Goal: Entertainment & Leisure: Consume media (video, audio)

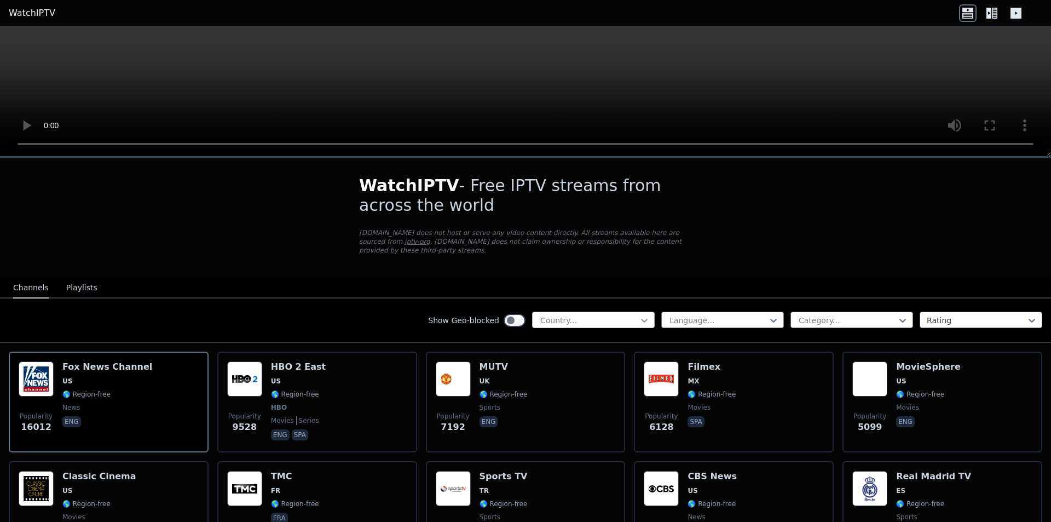
click at [639, 315] on icon at bounding box center [644, 320] width 11 height 11
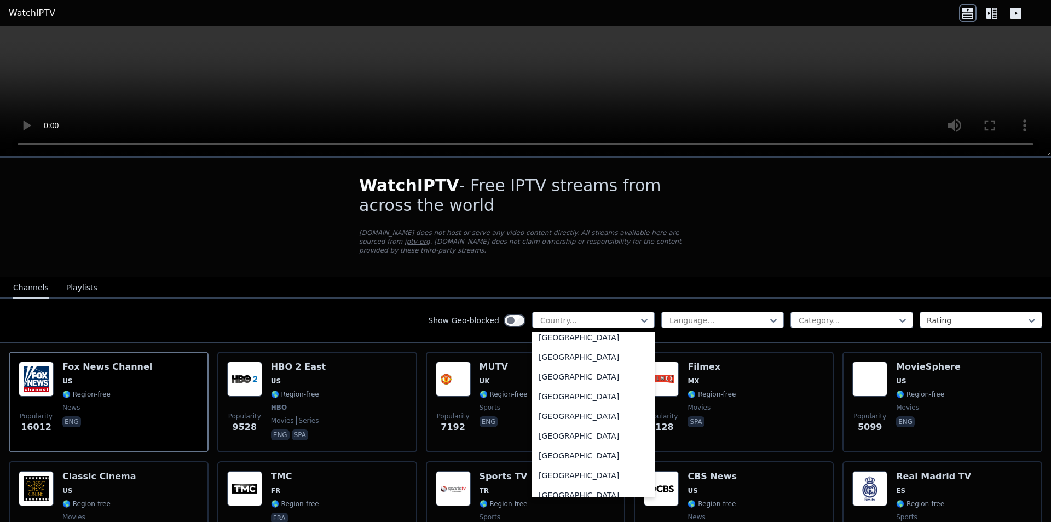
scroll to position [1168, 0]
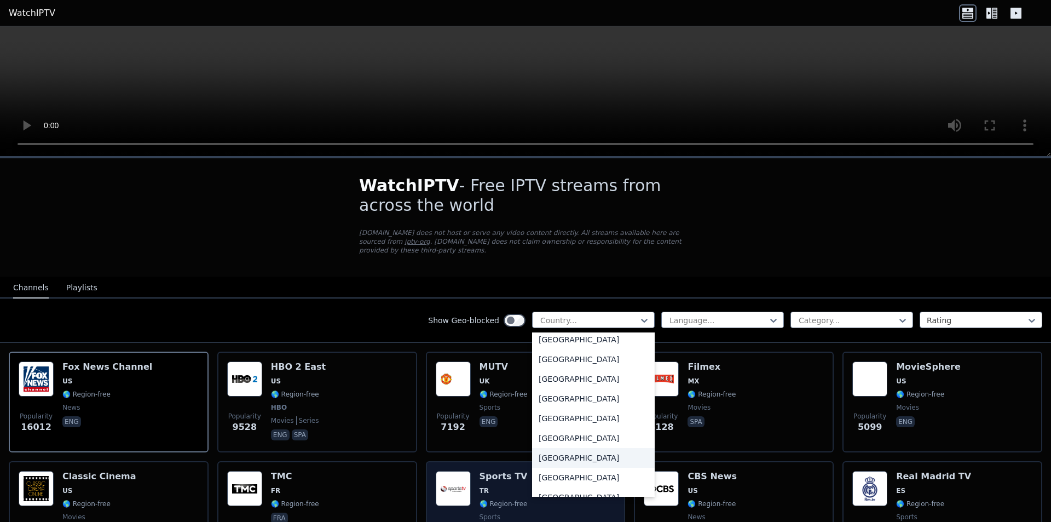
click at [547, 459] on div "[GEOGRAPHIC_DATA]" at bounding box center [593, 458] width 123 height 20
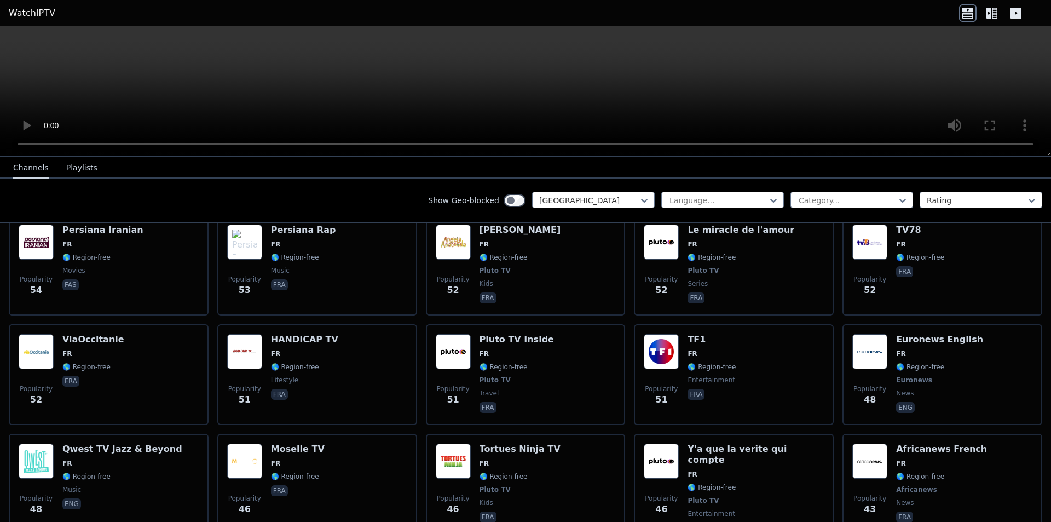
scroll to position [2810, 0]
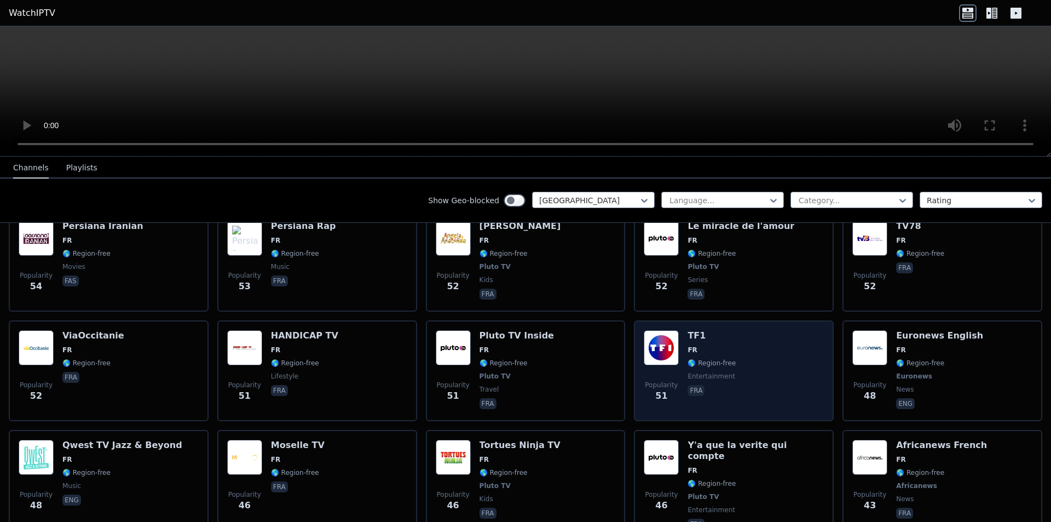
click at [659, 330] on img at bounding box center [661, 347] width 35 height 35
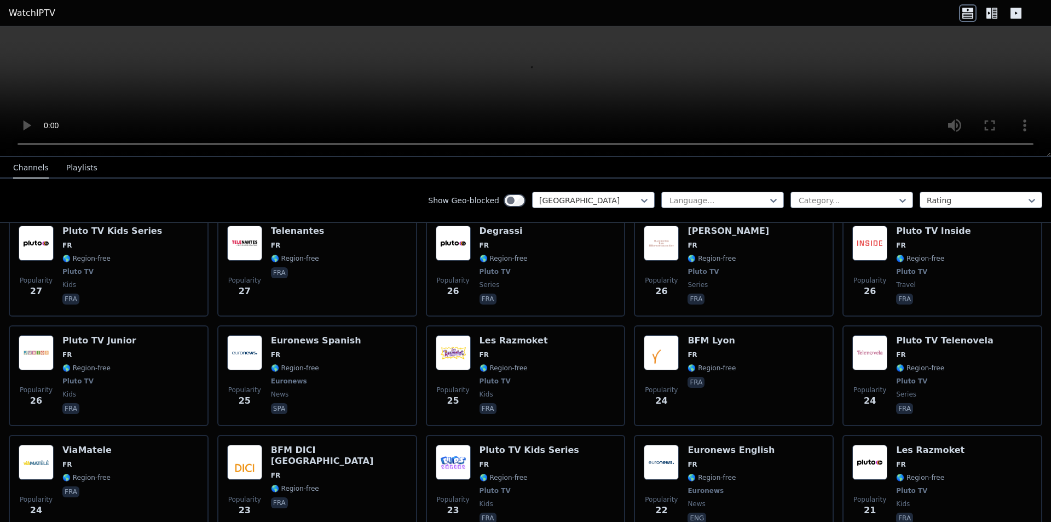
scroll to position [3780, 0]
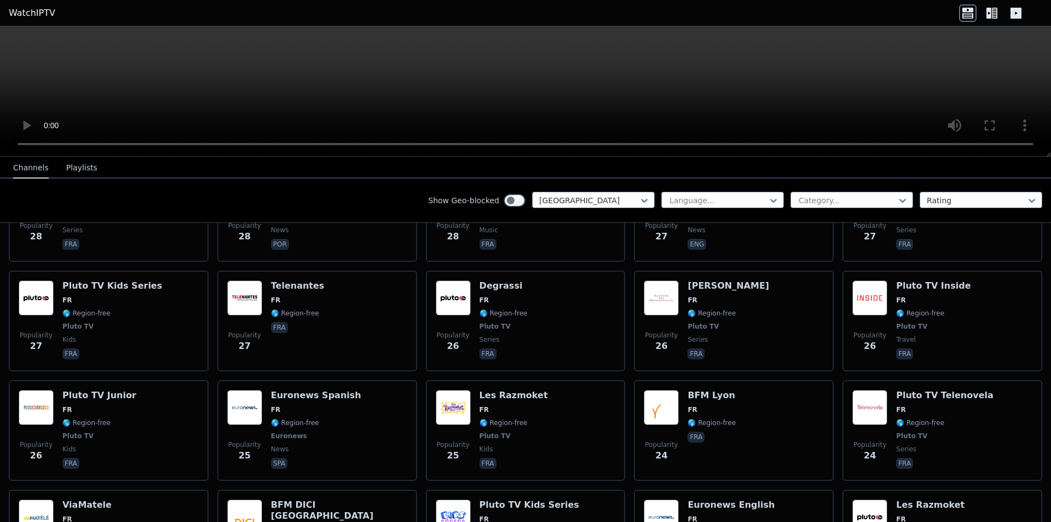
click at [66, 165] on button "Playlists" at bounding box center [81, 168] width 31 height 21
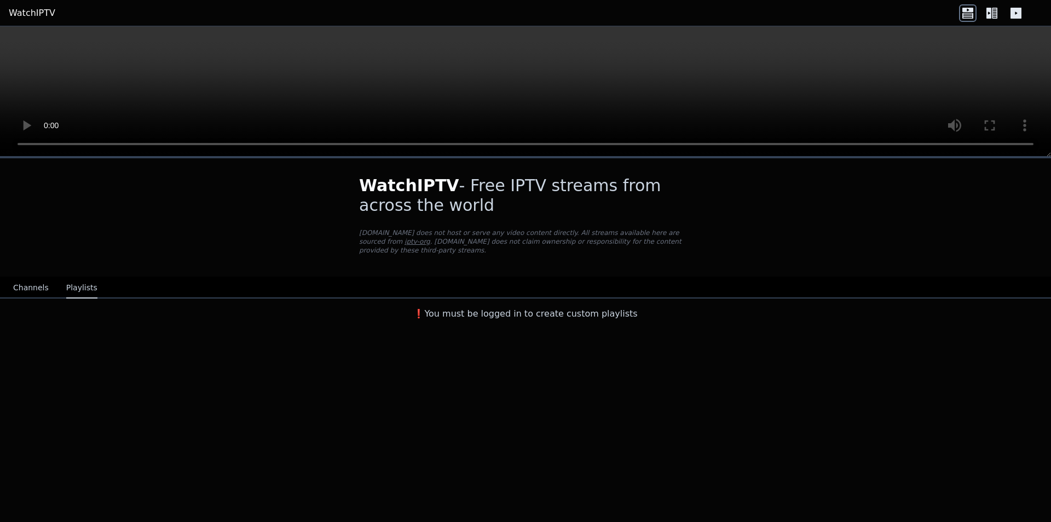
scroll to position [0, 0]
click at [25, 278] on button "Channels" at bounding box center [31, 288] width 36 height 21
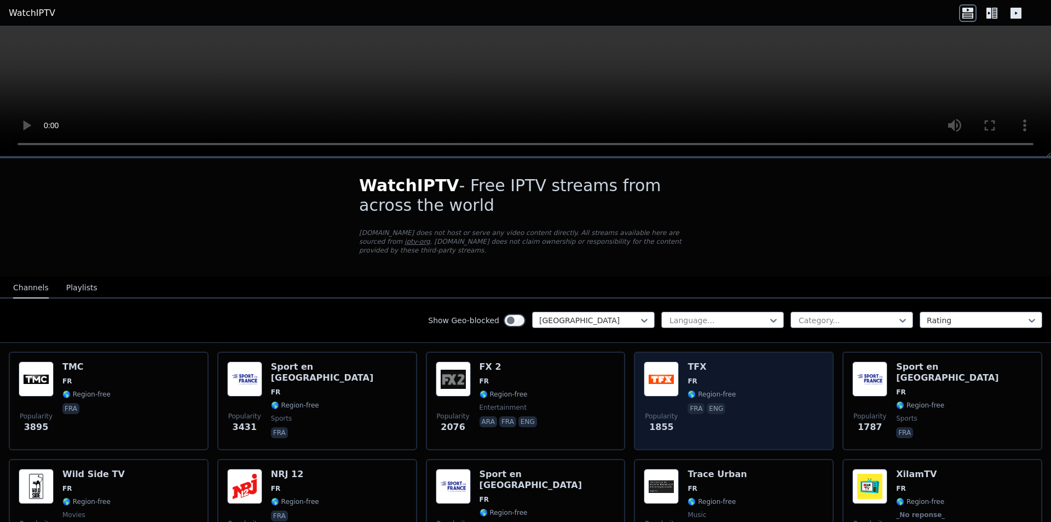
click at [707, 365] on div "TFX FR 🌎 Region-free fra eng" at bounding box center [712, 400] width 48 height 79
click at [707, 377] on span "FR" at bounding box center [712, 381] width 48 height 9
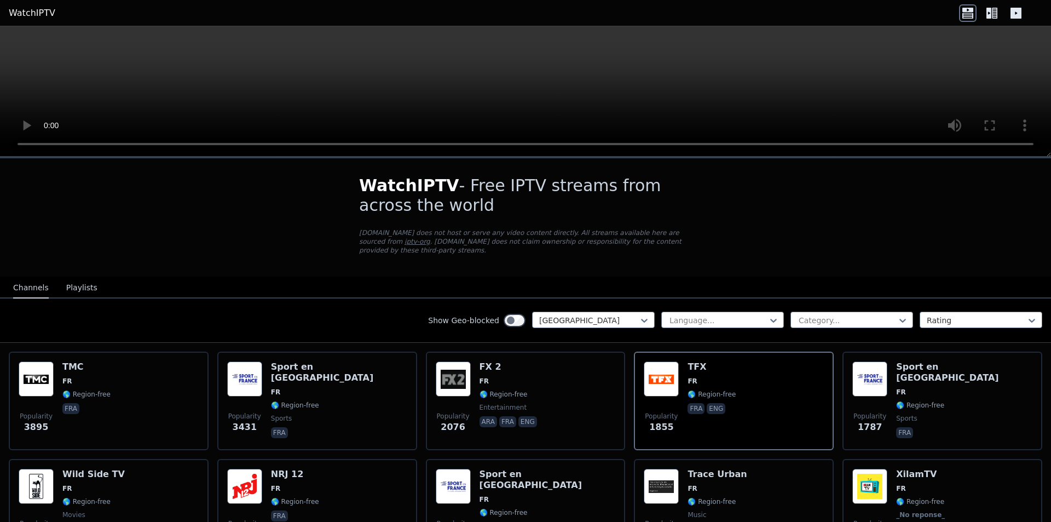
click at [965, 5] on icon at bounding box center [968, 13] width 18 height 18
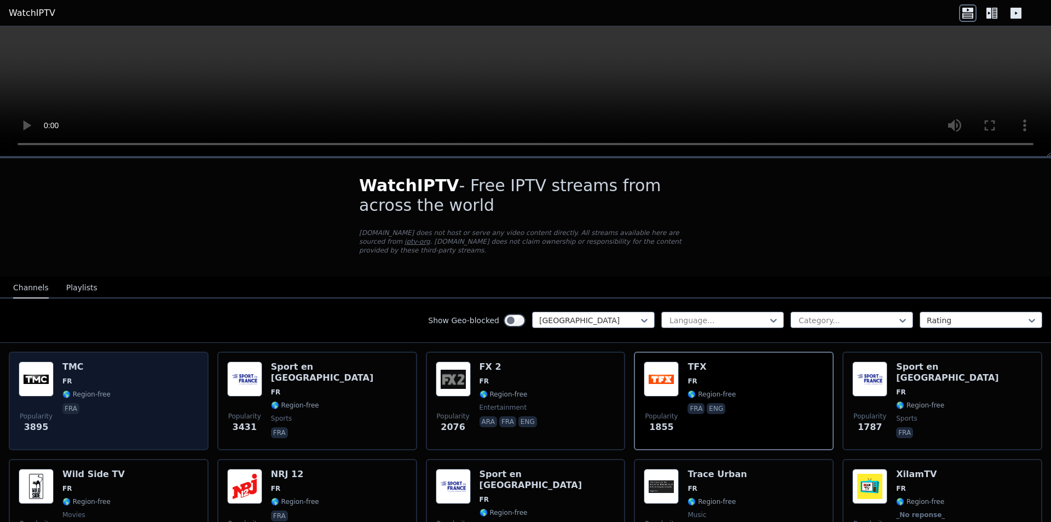
click at [180, 361] on div "Popularity 3895 TMC FR 🌎 Region-free fra" at bounding box center [109, 400] width 180 height 79
click at [28, 394] on div "Popularity 3895" at bounding box center [36, 400] width 35 height 79
